Goal: Task Accomplishment & Management: Use online tool/utility

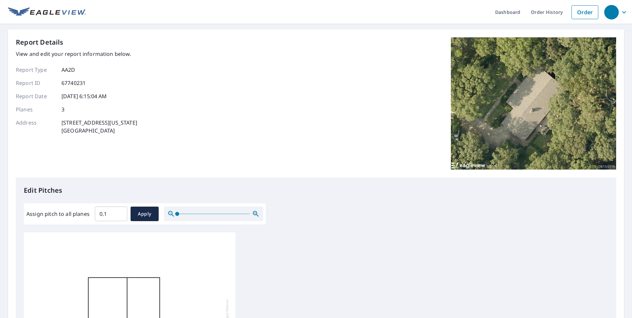
click at [119, 212] on input "0.1" at bounding box center [111, 214] width 32 height 19
click at [119, 212] on input "0.2" at bounding box center [111, 214] width 32 height 19
click at [119, 212] on input "0.3" at bounding box center [111, 214] width 32 height 19
click at [119, 212] on input "0.4" at bounding box center [111, 214] width 32 height 19
click at [119, 212] on input "0.5" at bounding box center [111, 214] width 32 height 19
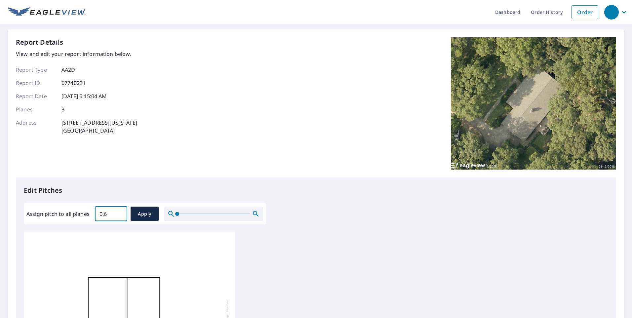
click at [119, 212] on input "0.6" at bounding box center [111, 214] width 32 height 19
click at [119, 212] on input "0.7" at bounding box center [111, 214] width 32 height 19
click at [119, 212] on input "0.8" at bounding box center [111, 214] width 32 height 19
click at [119, 212] on input "0.9" at bounding box center [111, 214] width 32 height 19
click at [119, 212] on input "1" at bounding box center [111, 214] width 32 height 19
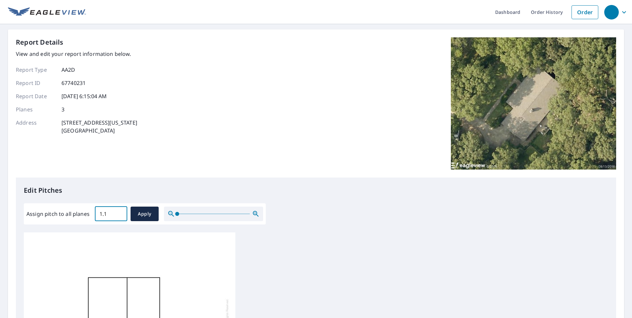
click at [119, 212] on input "1.1" at bounding box center [111, 214] width 32 height 19
click at [119, 212] on input "1.2" at bounding box center [111, 214] width 32 height 19
click at [119, 212] on input "1.3" at bounding box center [111, 214] width 32 height 19
click at [119, 212] on input "1.4" at bounding box center [111, 214] width 32 height 19
click at [119, 212] on input "1.5" at bounding box center [111, 214] width 32 height 19
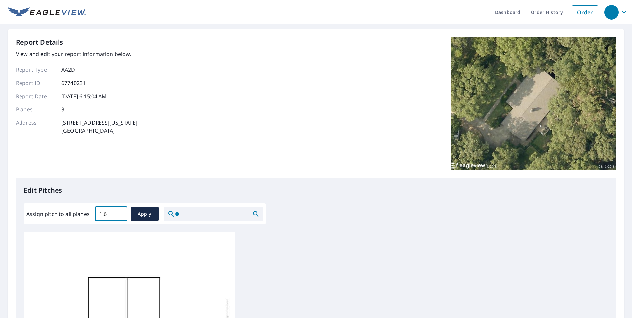
click at [119, 212] on input "1.6" at bounding box center [111, 214] width 32 height 19
click at [119, 212] on input "1.7" at bounding box center [111, 214] width 32 height 19
click at [119, 212] on input "1.8" at bounding box center [111, 214] width 32 height 19
click at [119, 212] on input "1.9" at bounding box center [111, 214] width 32 height 19
click at [119, 212] on input "2" at bounding box center [111, 214] width 32 height 19
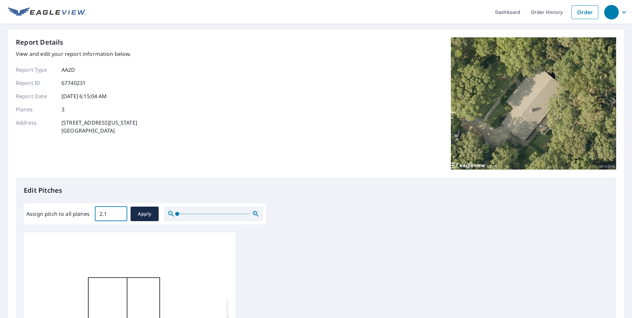
click at [119, 212] on input "2.1" at bounding box center [111, 214] width 32 height 19
click at [119, 212] on input "2.2" at bounding box center [111, 214] width 32 height 19
click at [119, 212] on input "2.3" at bounding box center [111, 214] width 32 height 19
click at [119, 212] on input "2.4" at bounding box center [111, 214] width 32 height 19
click at [119, 212] on input "2.5" at bounding box center [111, 214] width 32 height 19
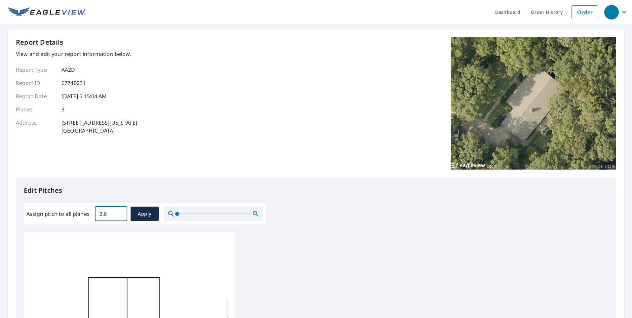
click at [119, 212] on input "2.6" at bounding box center [111, 214] width 32 height 19
click at [119, 212] on input "2.7" at bounding box center [111, 214] width 32 height 19
click at [119, 212] on input "2.8" at bounding box center [111, 214] width 32 height 19
click at [119, 212] on input "2.9" at bounding box center [111, 214] width 32 height 19
click at [119, 212] on input "3" at bounding box center [111, 214] width 32 height 19
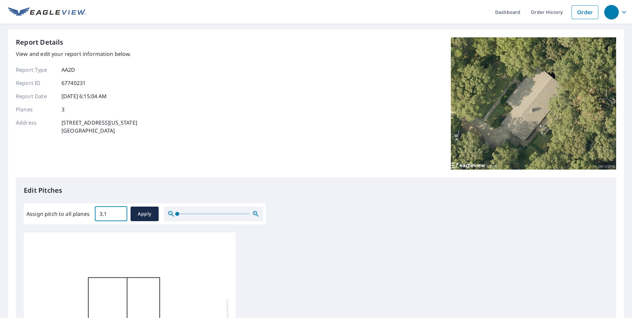
click at [119, 212] on input "3.1" at bounding box center [111, 214] width 32 height 19
click at [119, 212] on input "3.2" at bounding box center [111, 214] width 32 height 19
click at [119, 212] on input "3.3" at bounding box center [111, 214] width 32 height 19
click at [119, 212] on input "3.4" at bounding box center [111, 214] width 32 height 19
click at [119, 212] on input "3.5" at bounding box center [111, 214] width 32 height 19
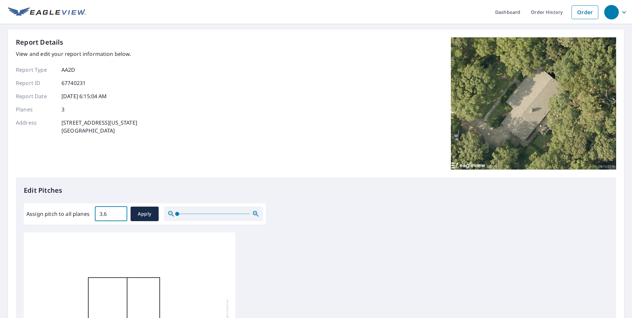
click at [119, 212] on input "3.6" at bounding box center [111, 214] width 32 height 19
click at [119, 212] on input "3.7" at bounding box center [111, 214] width 32 height 19
click at [119, 212] on input "3.8" at bounding box center [111, 214] width 32 height 19
click at [119, 212] on input "3.9" at bounding box center [111, 214] width 32 height 19
click at [119, 212] on input "4" at bounding box center [111, 214] width 32 height 19
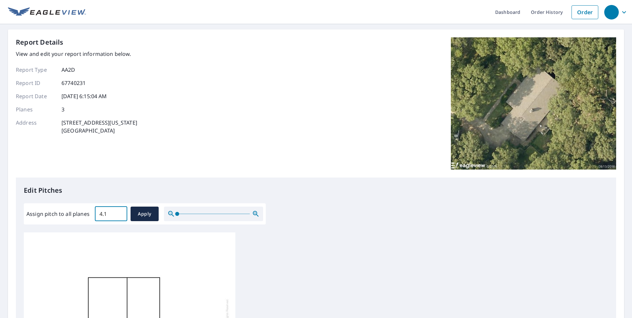
click at [119, 212] on input "4.1" at bounding box center [111, 214] width 32 height 19
click at [119, 212] on input "4.2" at bounding box center [111, 214] width 32 height 19
click at [119, 212] on input "4.3" at bounding box center [111, 214] width 32 height 19
click at [119, 212] on input "4.4" at bounding box center [111, 214] width 32 height 19
click at [119, 212] on input "4.5" at bounding box center [111, 214] width 32 height 19
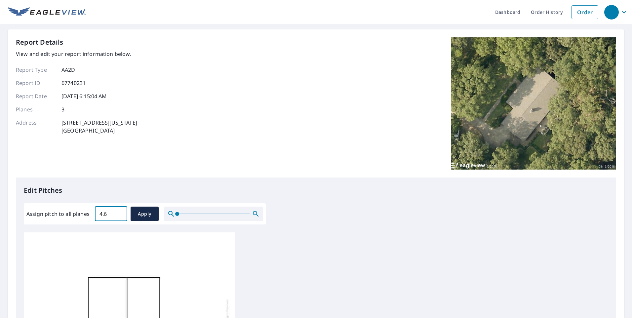
click at [119, 212] on input "4.6" at bounding box center [111, 214] width 32 height 19
click at [119, 212] on input "4.7" at bounding box center [111, 214] width 32 height 19
click at [119, 212] on input "4.8" at bounding box center [111, 214] width 32 height 19
click at [119, 212] on input "4.9" at bounding box center [111, 214] width 32 height 19
click at [119, 212] on input "5" at bounding box center [111, 214] width 32 height 19
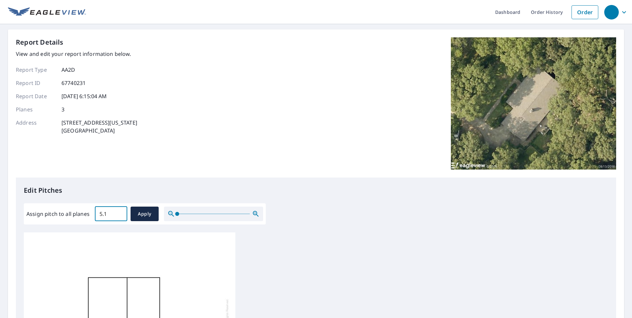
click at [119, 212] on input "5.1" at bounding box center [111, 214] width 32 height 19
click at [119, 212] on input "5.2" at bounding box center [111, 214] width 32 height 19
click at [119, 212] on input "5.3" at bounding box center [111, 214] width 32 height 19
click at [119, 212] on input "5.4" at bounding box center [111, 214] width 32 height 19
click at [119, 212] on input "5.5" at bounding box center [111, 214] width 32 height 19
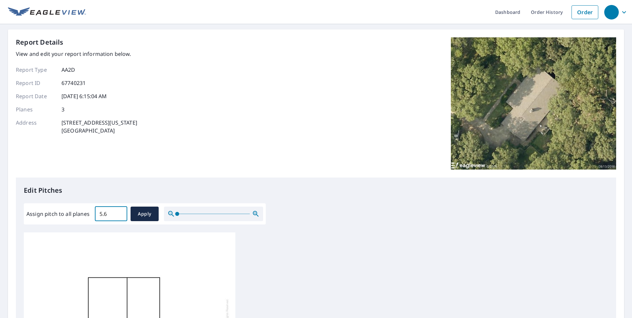
click at [119, 212] on input "5.6" at bounding box center [111, 214] width 32 height 19
click at [119, 212] on input "5.7" at bounding box center [111, 214] width 32 height 19
click at [119, 212] on input "5.8" at bounding box center [111, 214] width 32 height 19
click at [119, 212] on input "5.9" at bounding box center [111, 214] width 32 height 19
type input "6"
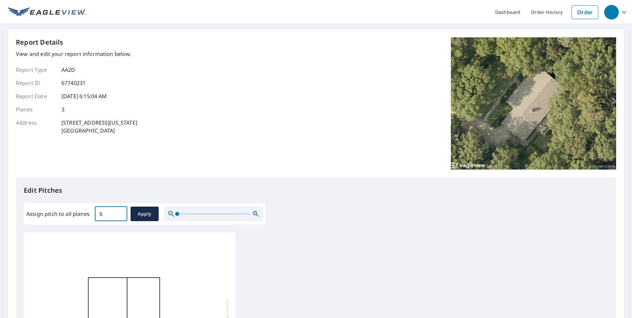
click at [119, 212] on input "6" at bounding box center [111, 214] width 32 height 19
click at [145, 213] on span "Apply" at bounding box center [145, 214] width 18 height 8
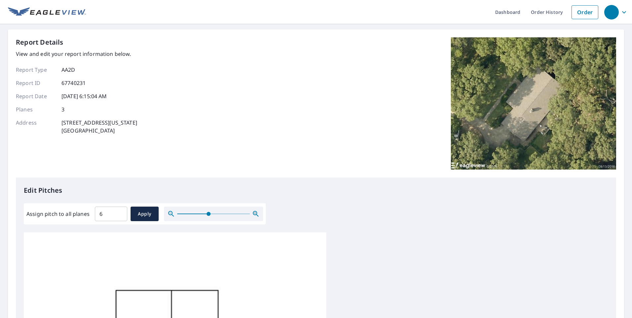
drag, startPoint x: 176, startPoint y: 214, endPoint x: 208, endPoint y: 212, distance: 32.1
click at [208, 212] on span at bounding box center [209, 214] width 4 height 4
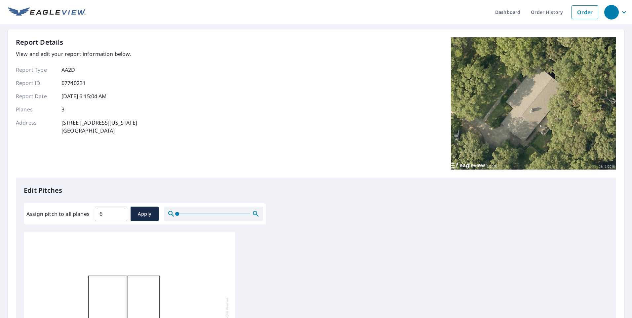
drag, startPoint x: 208, startPoint y: 214, endPoint x: 175, endPoint y: 215, distance: 33.1
click at [175, 215] on span at bounding box center [177, 214] width 4 height 4
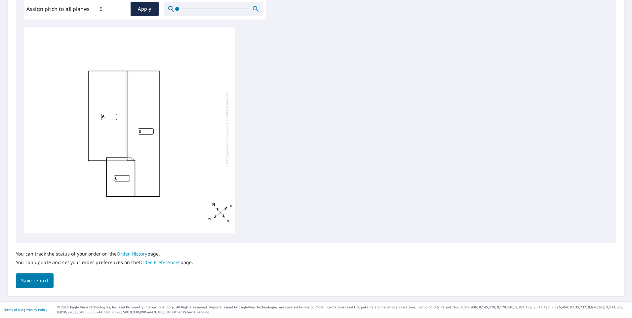
scroll to position [7, 0]
click at [159, 262] on link "Order Preferences" at bounding box center [160, 262] width 42 height 6
